Goal: Find specific page/section: Find specific page/section

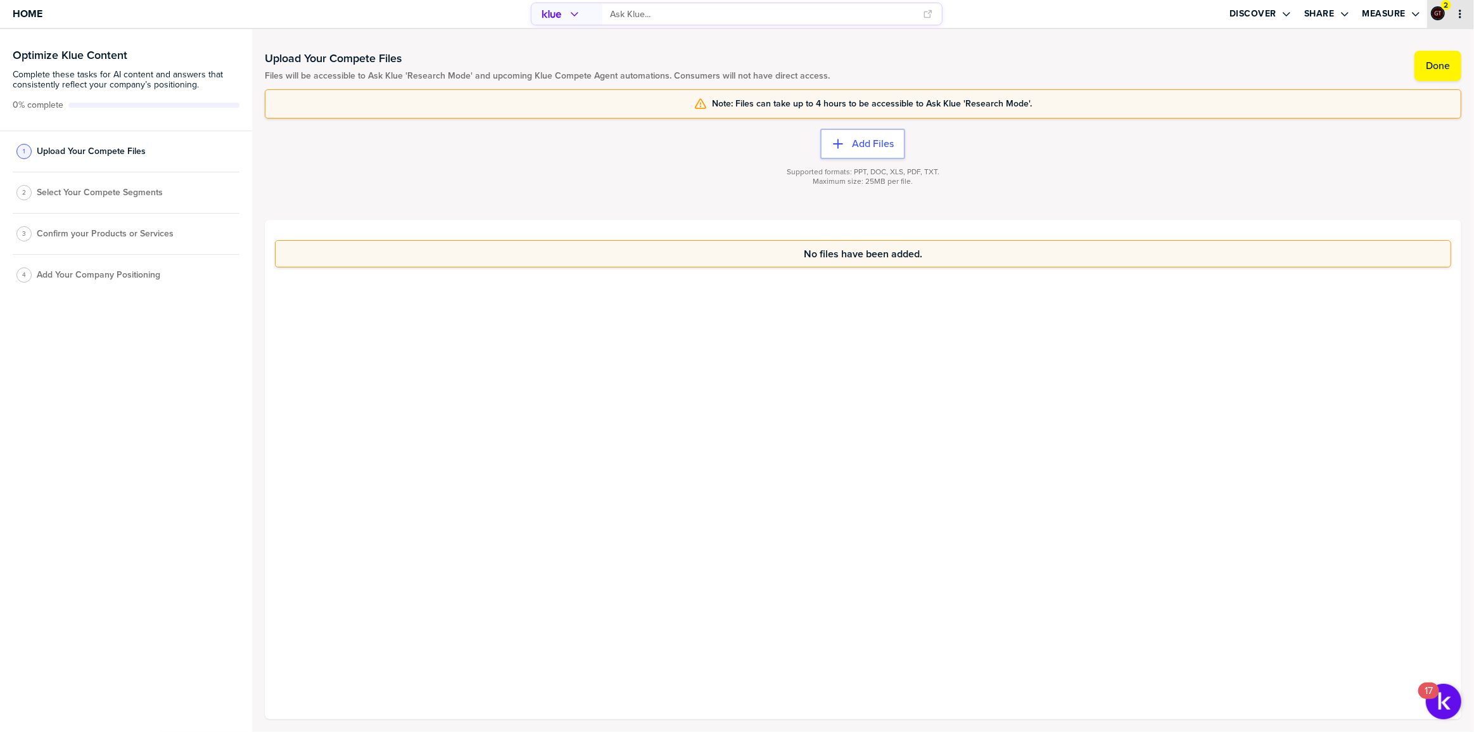
click at [1462, 15] on icon "primary" at bounding box center [1460, 14] width 10 height 10
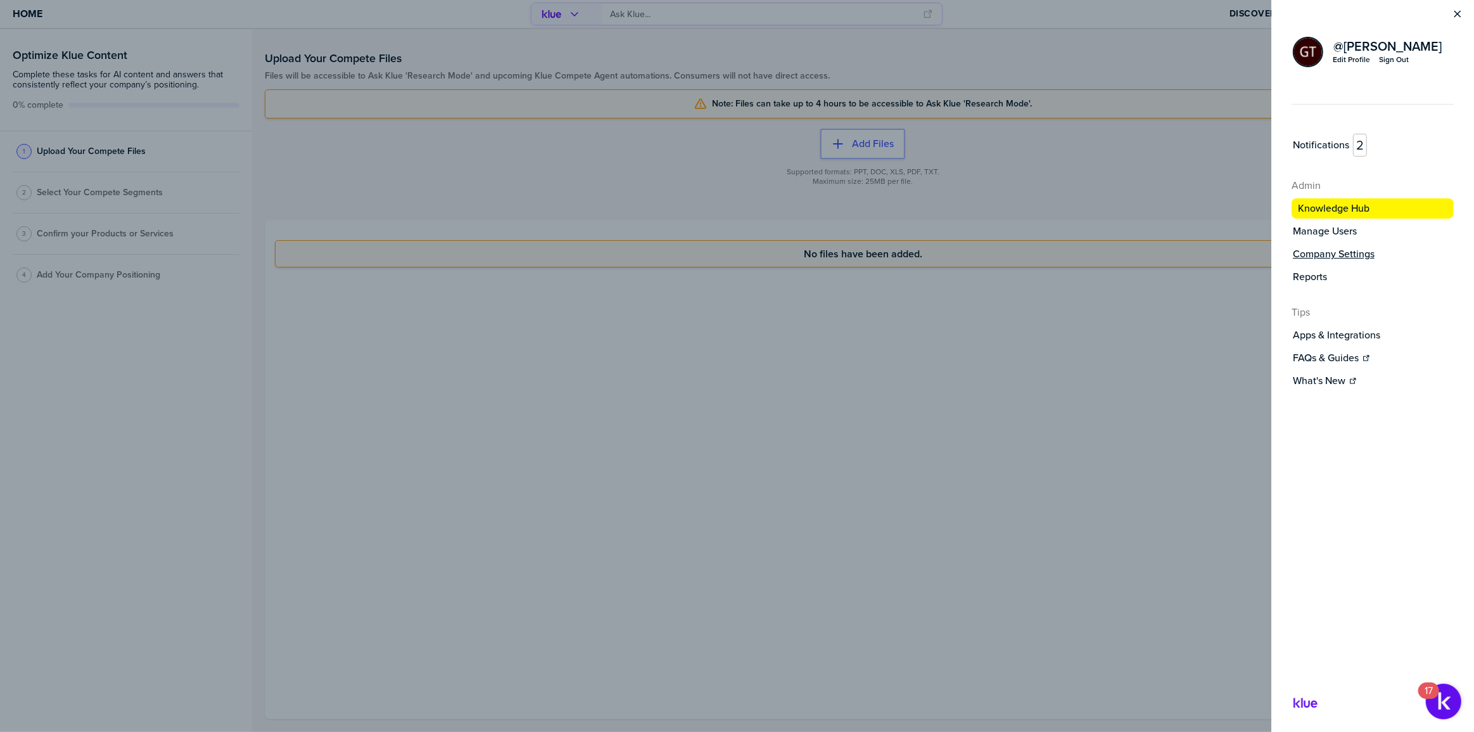
click at [1349, 251] on label "Company Settings" at bounding box center [1334, 254] width 82 height 13
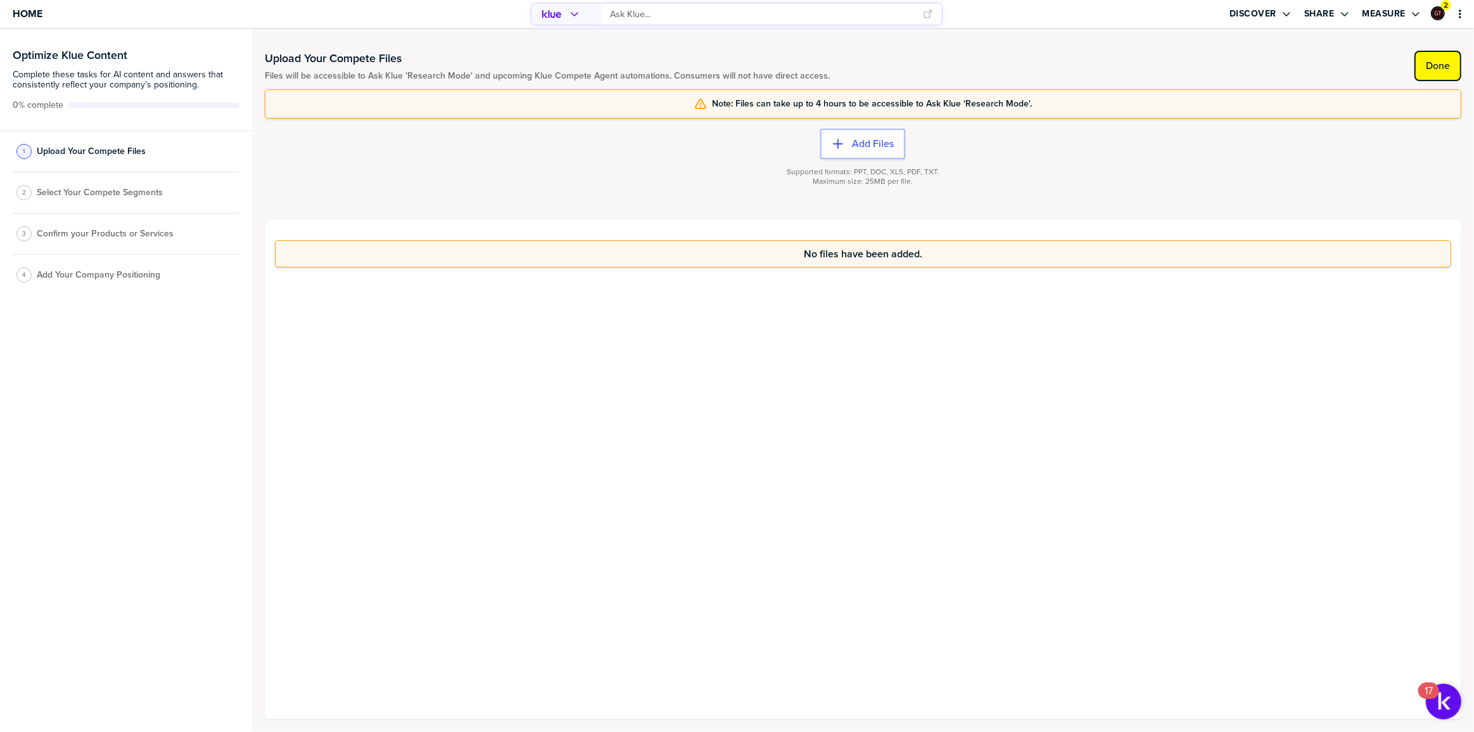
click at [1444, 63] on label "Done" at bounding box center [1438, 66] width 24 height 13
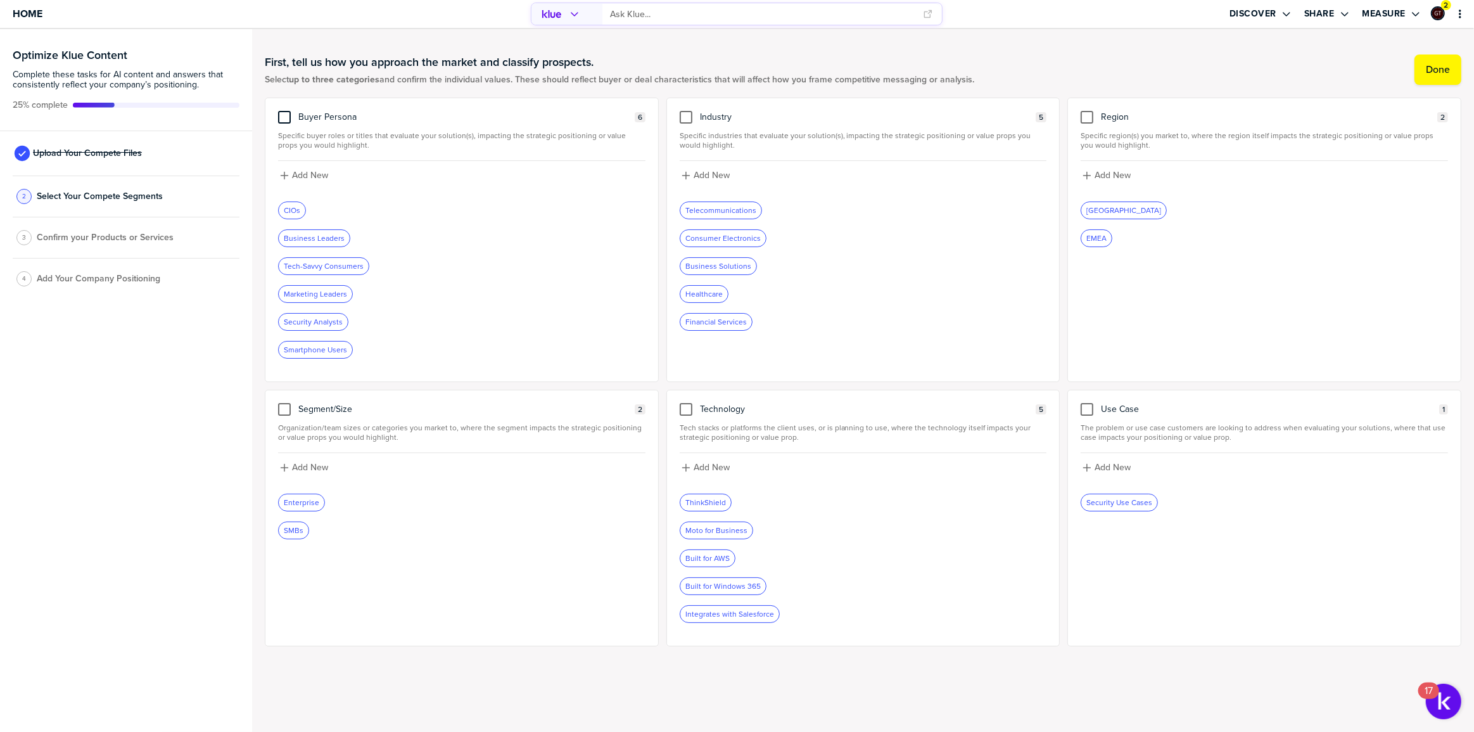
click at [288, 118] on div at bounding box center [284, 117] width 13 height 13
click at [284, 111] on input "checkbox" at bounding box center [284, 111] width 0 height 0
click at [681, 116] on div at bounding box center [686, 117] width 13 height 13
click at [686, 111] on input "checkbox" at bounding box center [686, 111] width 0 height 0
click at [686, 411] on div at bounding box center [686, 409] width 13 height 13
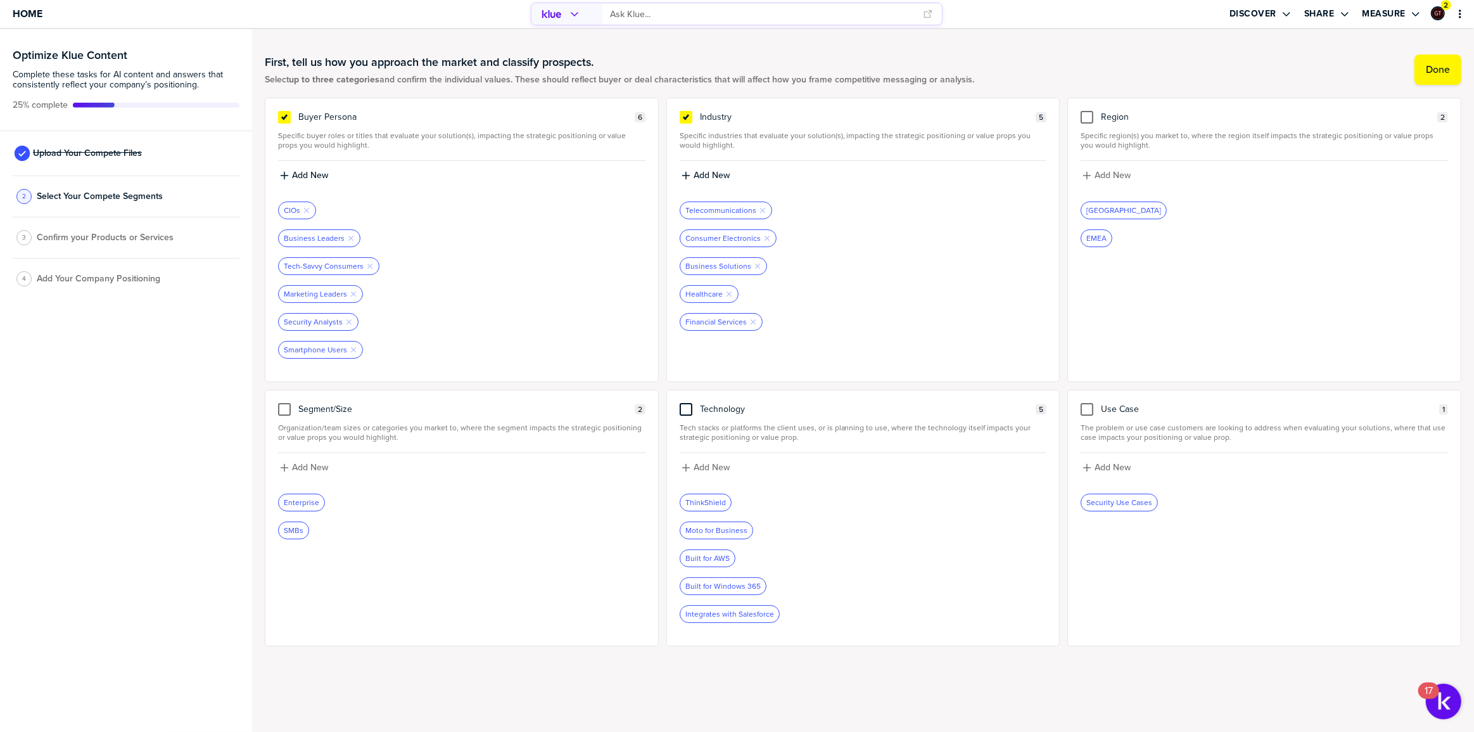
click at [686, 403] on input "checkbox" at bounding box center [686, 403] width 0 height 0
click at [1429, 67] on label "Done" at bounding box center [1438, 69] width 24 height 13
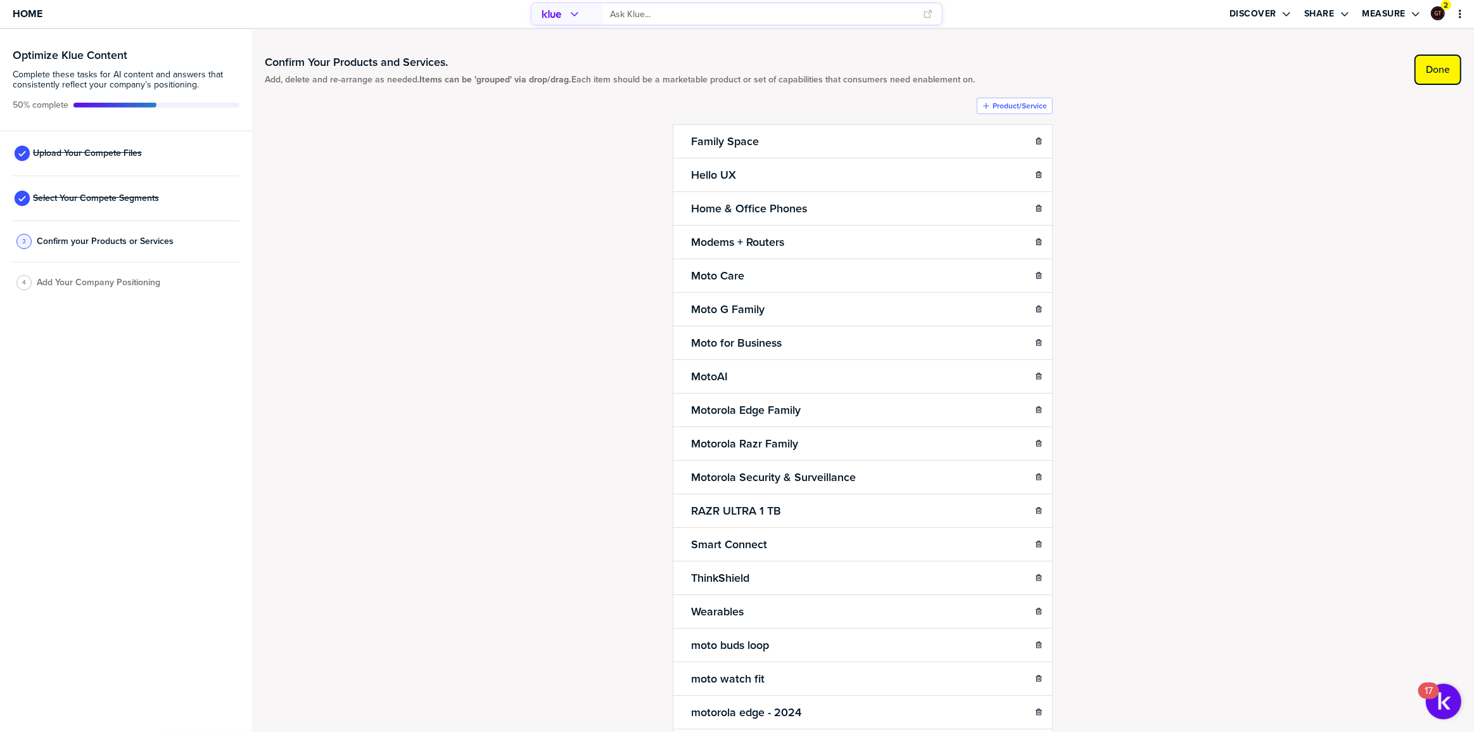
click at [1430, 67] on label "Done" at bounding box center [1438, 69] width 24 height 13
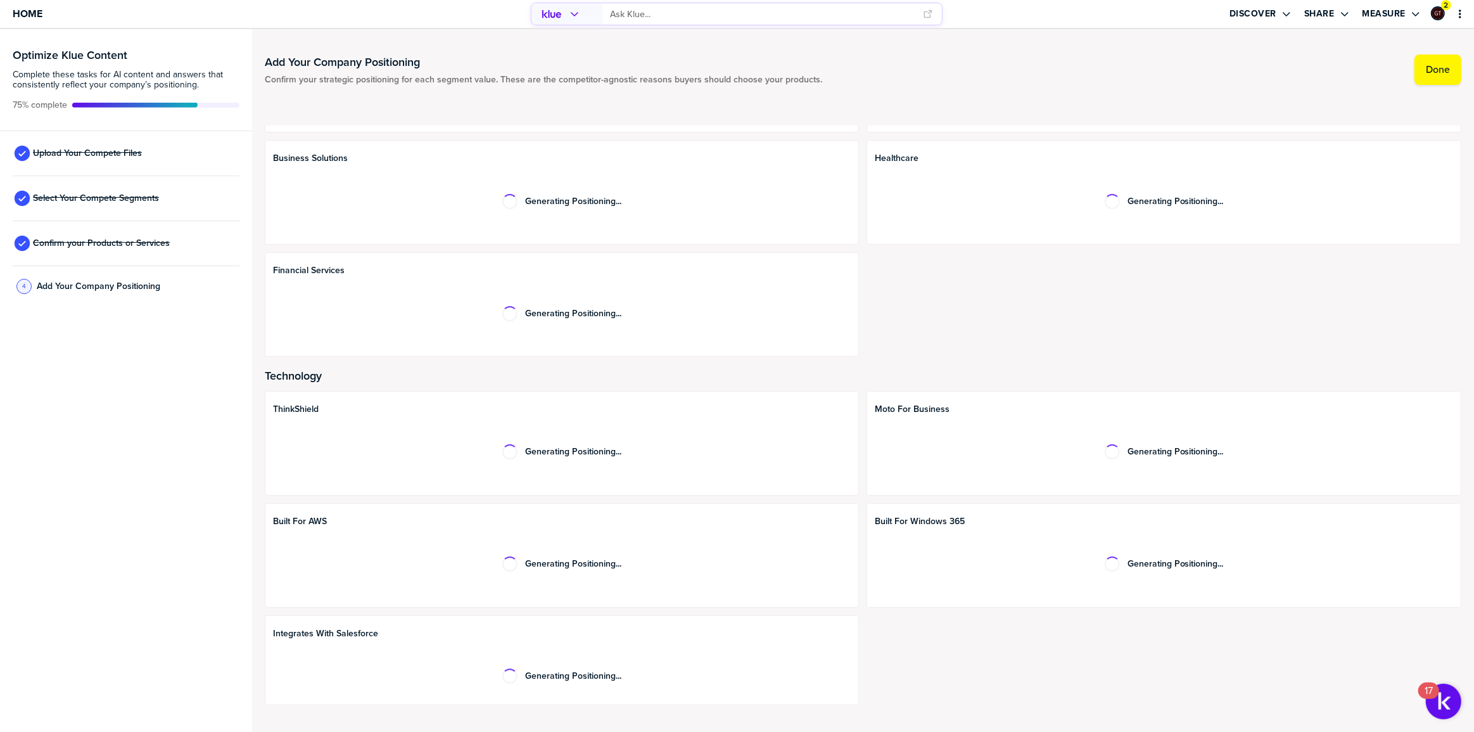
scroll to position [495, 0]
